Goal: Navigation & Orientation: Find specific page/section

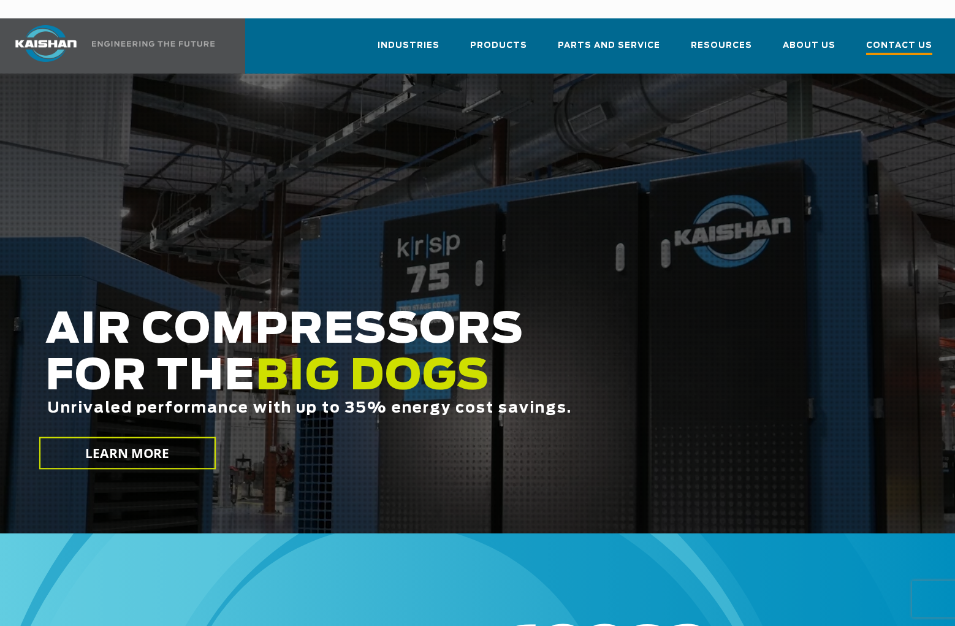
click at [888, 39] on span "Contact Us" at bounding box center [899, 47] width 66 height 17
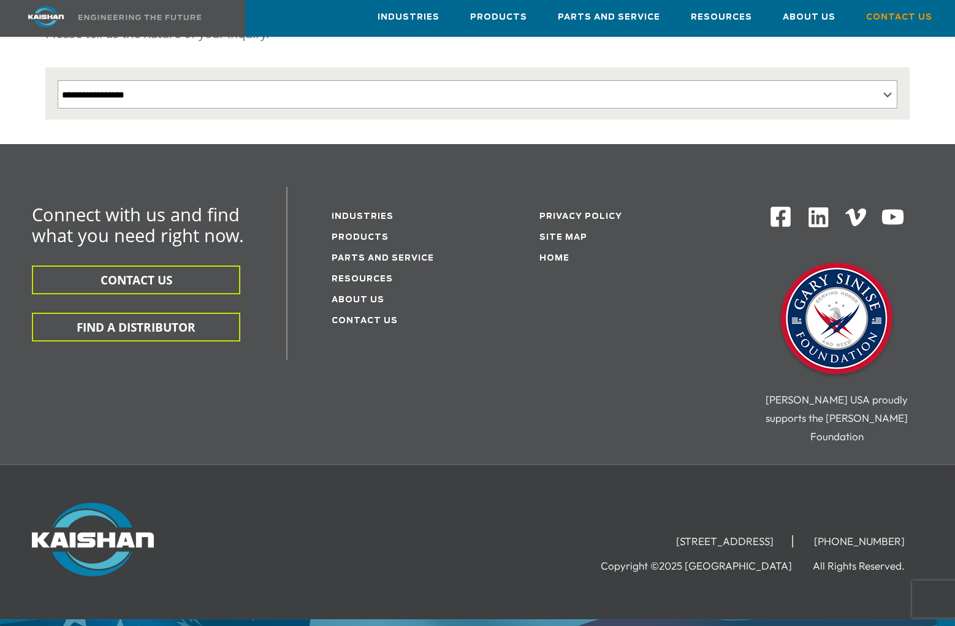
scroll to position [297, 0]
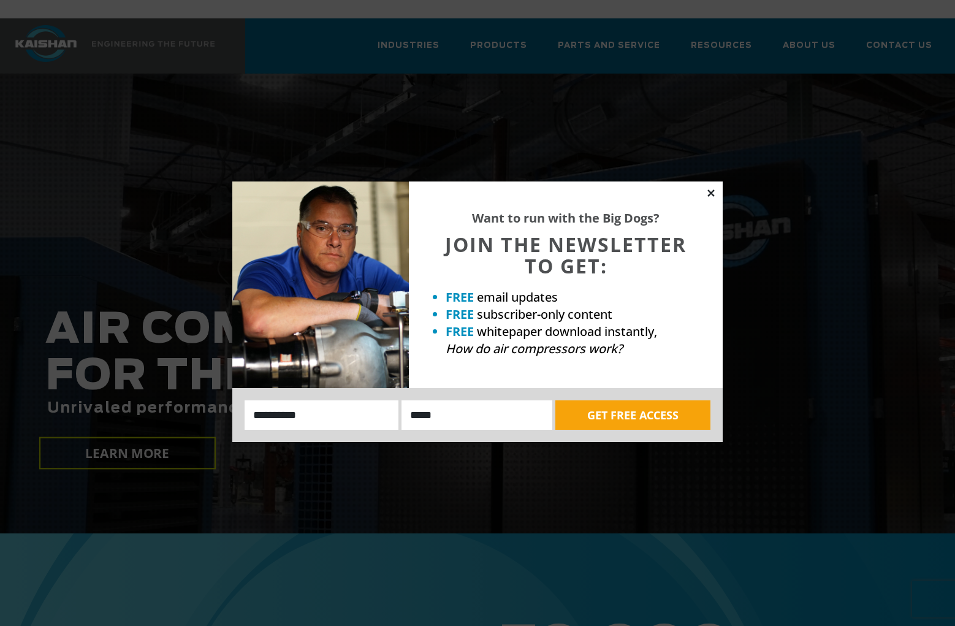
click at [710, 189] on icon at bounding box center [710, 193] width 11 height 11
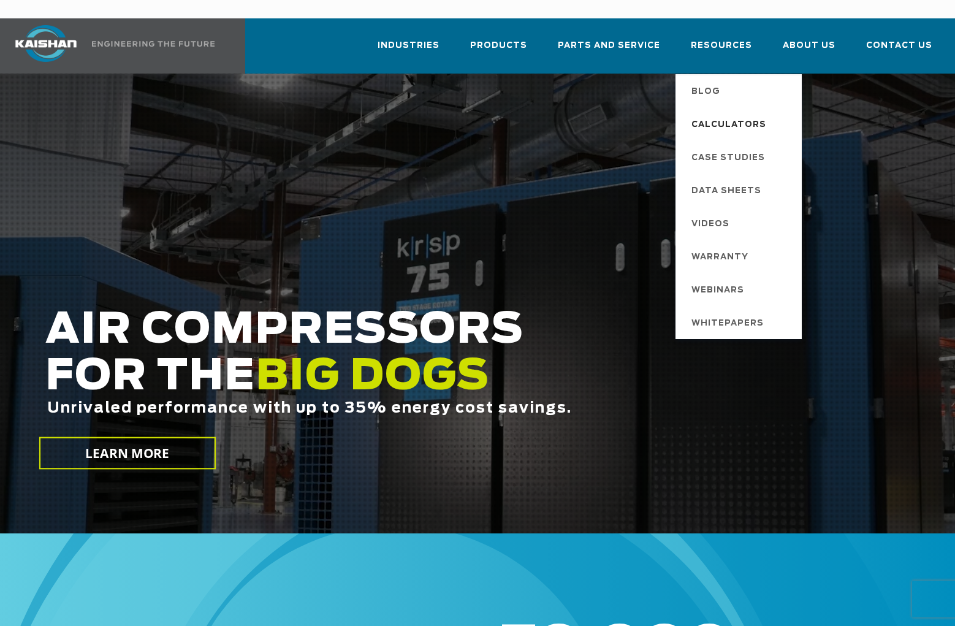
click at [737, 115] on span "Calculators" at bounding box center [728, 125] width 75 height 21
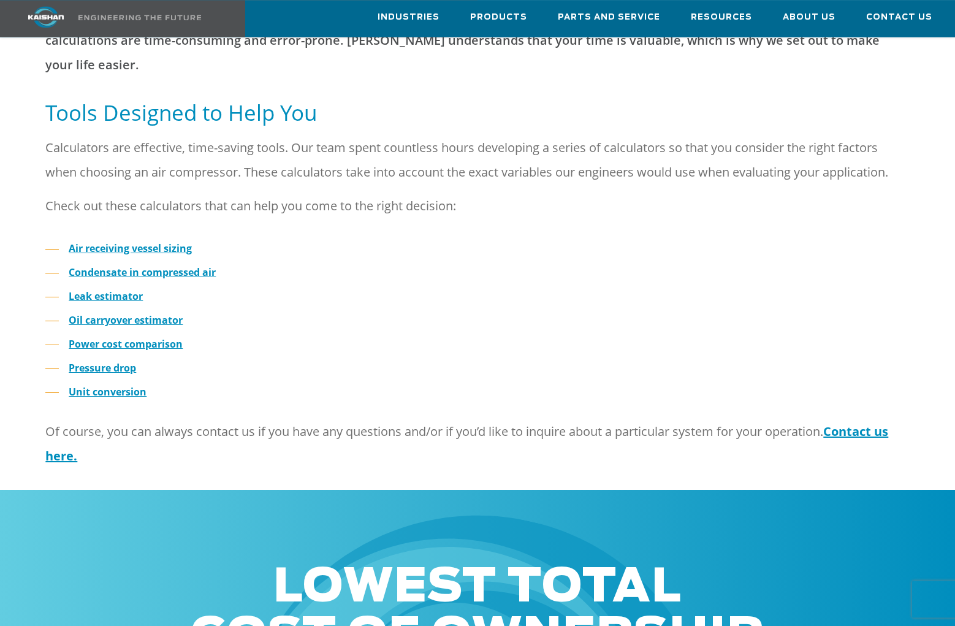
scroll to position [313, 0]
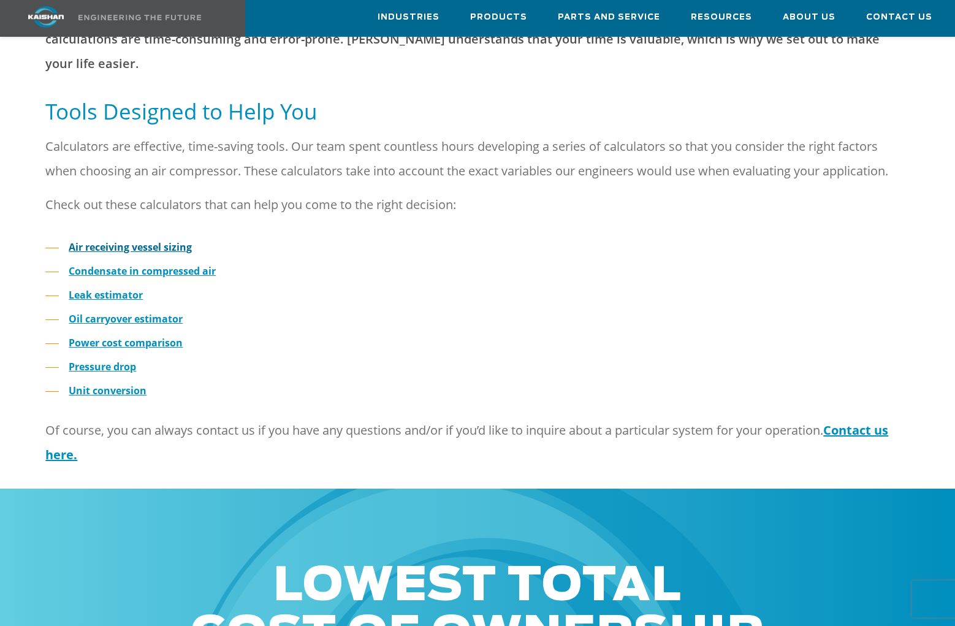
click at [139, 240] on strong "Air receiving vessel sizing" at bounding box center [130, 246] width 123 height 13
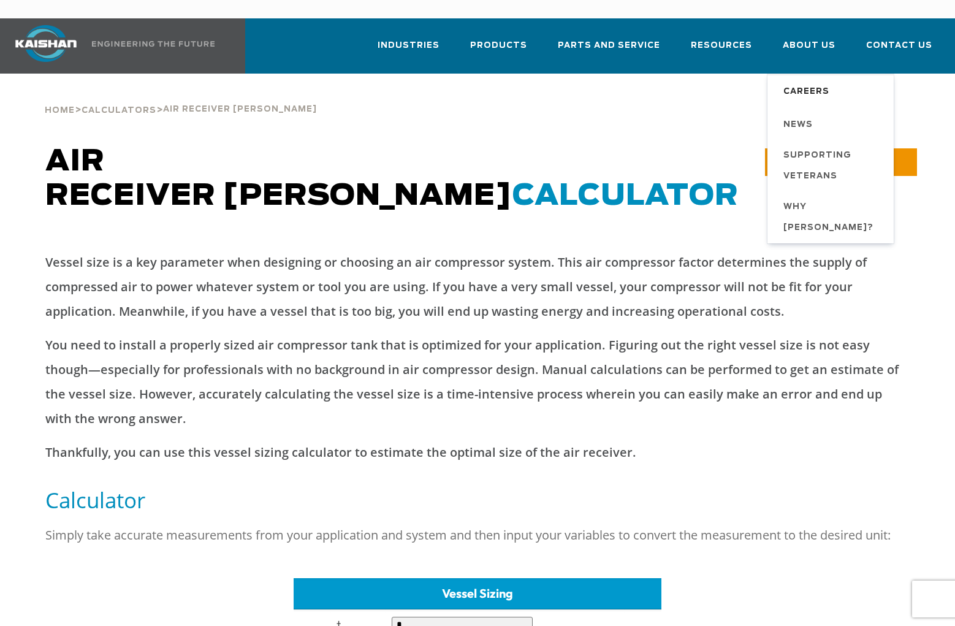
click at [810, 82] on span "Careers" at bounding box center [806, 92] width 46 height 21
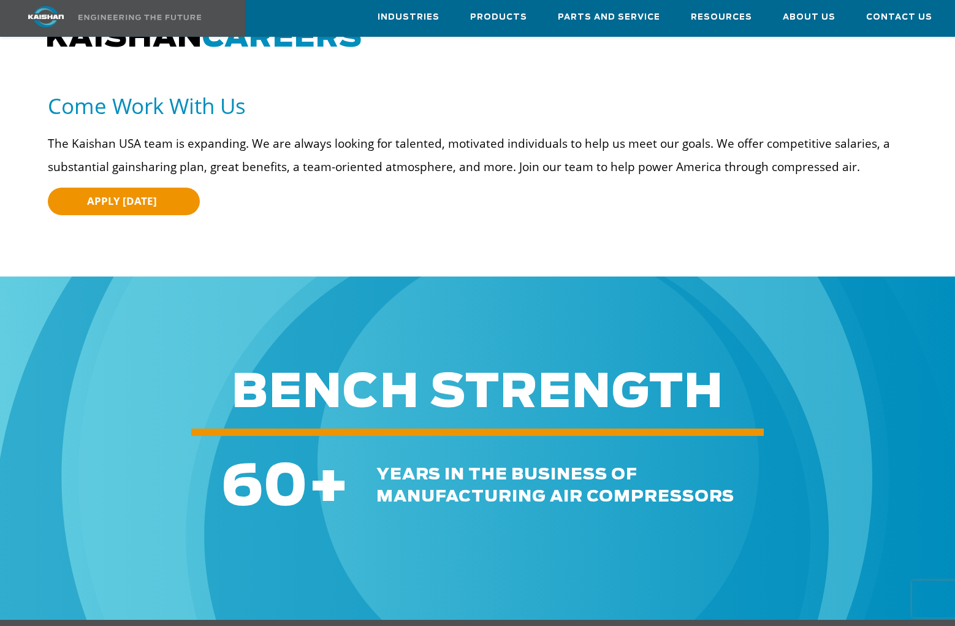
scroll to position [63, 0]
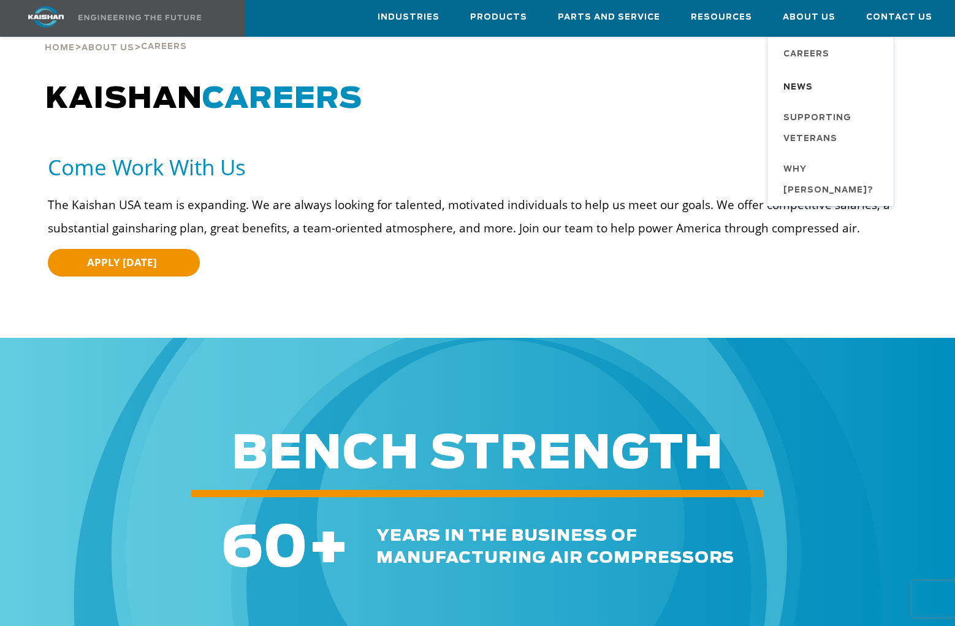
click at [809, 82] on span "News" at bounding box center [797, 87] width 29 height 21
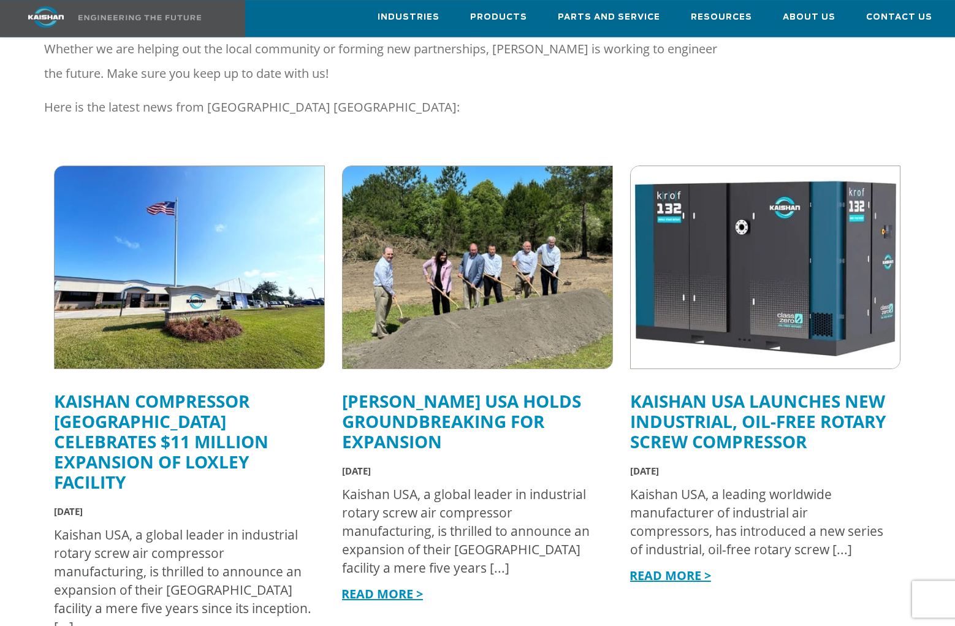
scroll to position [250, 0]
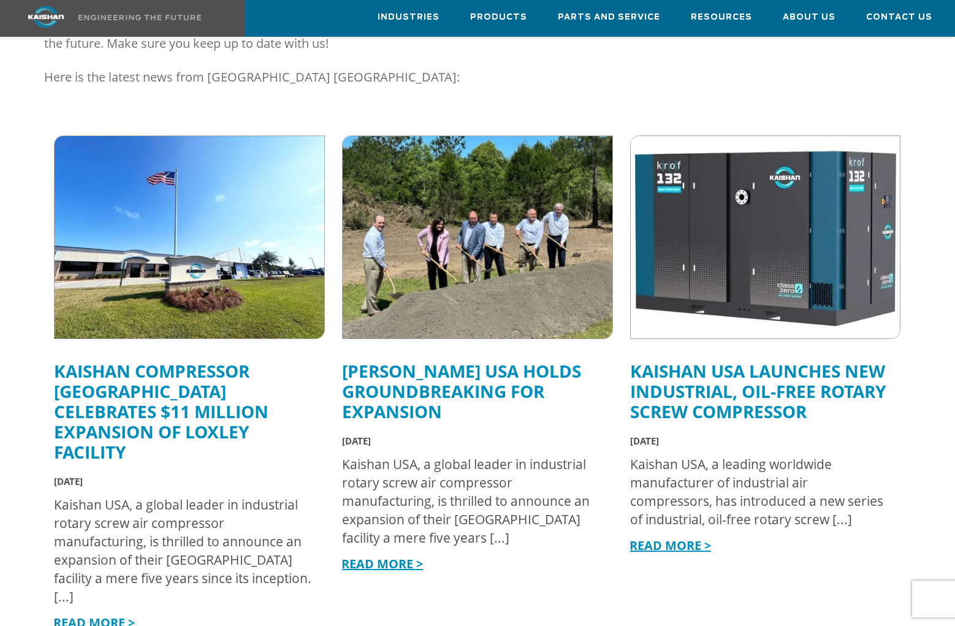
click at [504, 252] on img at bounding box center [477, 237] width 297 height 222
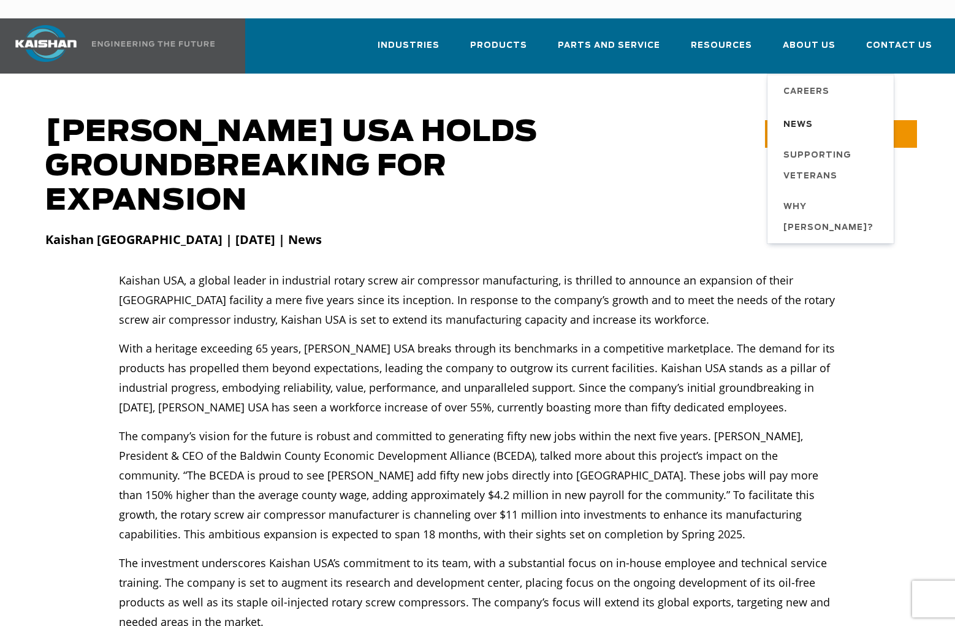
click at [806, 115] on span "News" at bounding box center [797, 125] width 29 height 21
